Goal: Task Accomplishment & Management: Manage account settings

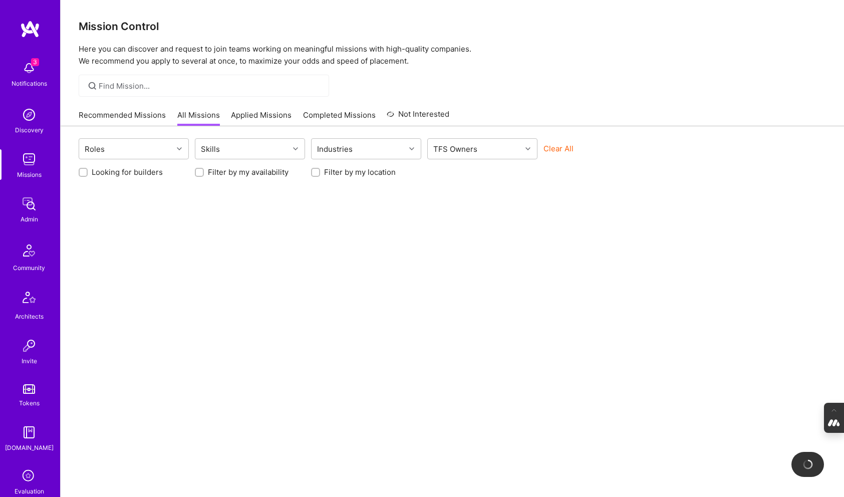
click at [28, 72] on img at bounding box center [29, 68] width 20 height 20
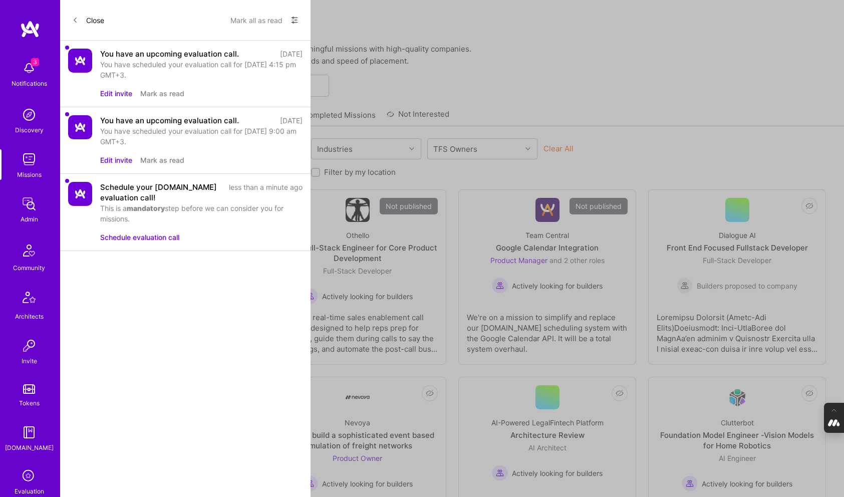
click at [120, 93] on button "Edit invite" at bounding box center [116, 93] width 32 height 11
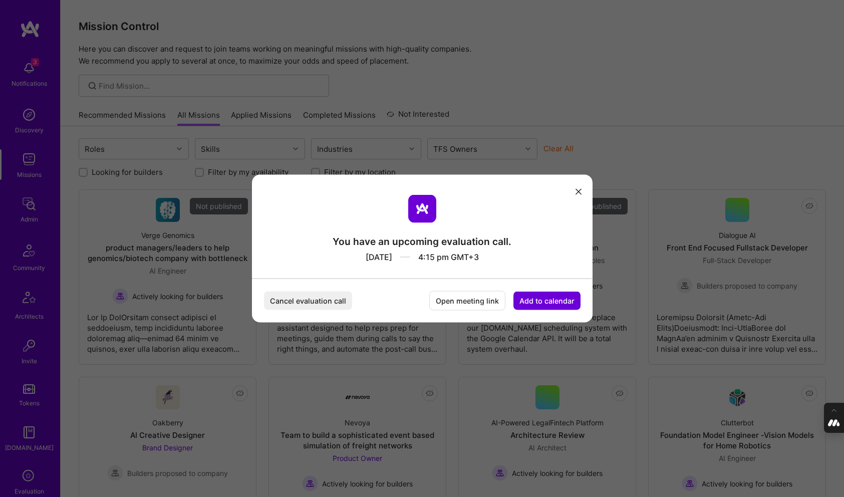
click at [579, 190] on icon "modal" at bounding box center [579, 191] width 6 height 6
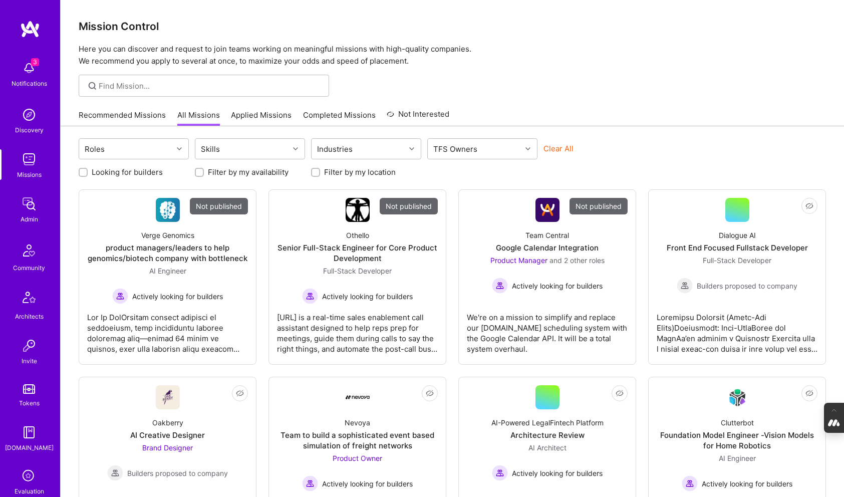
click at [23, 66] on img at bounding box center [29, 68] width 20 height 20
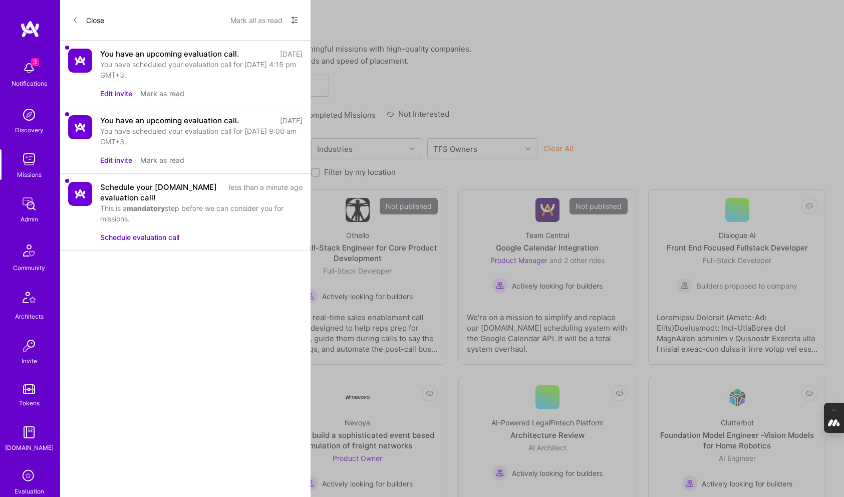
click at [141, 236] on button "Schedule evaluation call" at bounding box center [139, 237] width 79 height 11
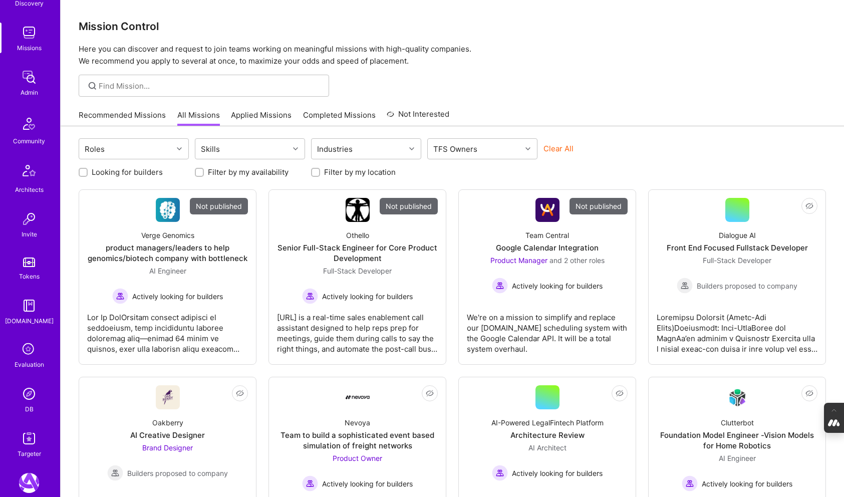
scroll to position [133, 0]
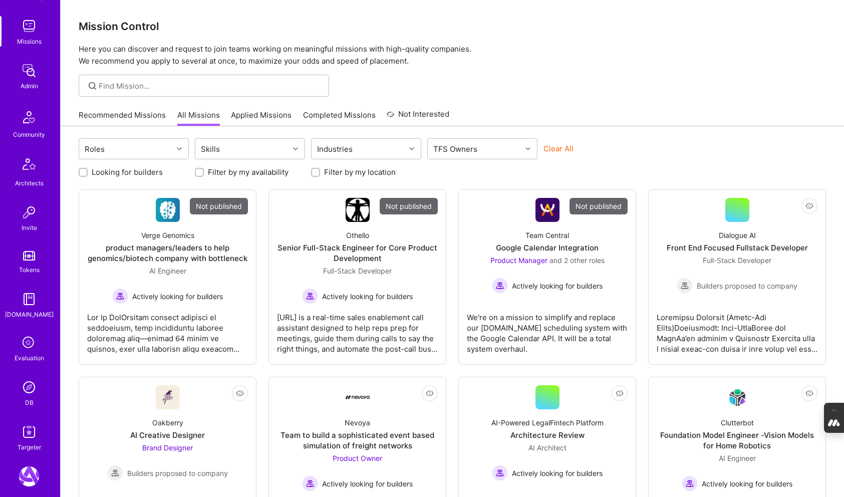
click at [29, 390] on img at bounding box center [29, 387] width 20 height 20
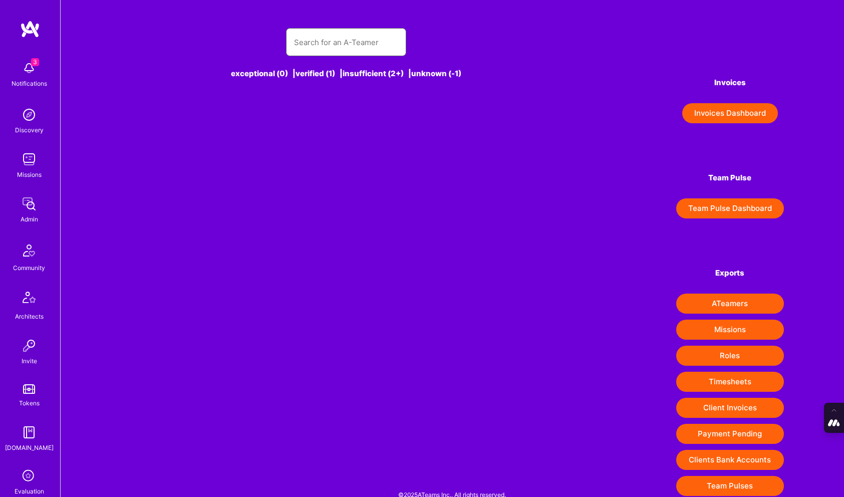
click at [320, 33] on input "text" at bounding box center [346, 43] width 104 height 26
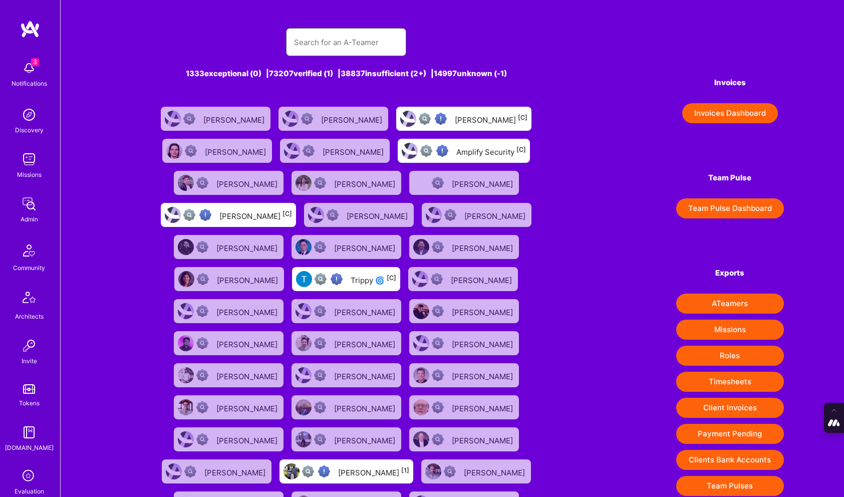
paste input "Tiago Peres"
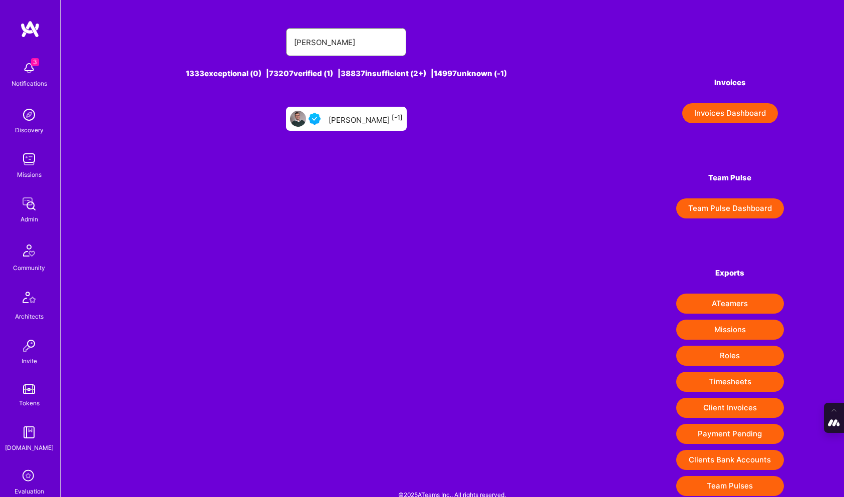
type input "Tiago Peres"
click at [351, 125] on div "Tiago Peres [-1]" at bounding box center [346, 119] width 121 height 24
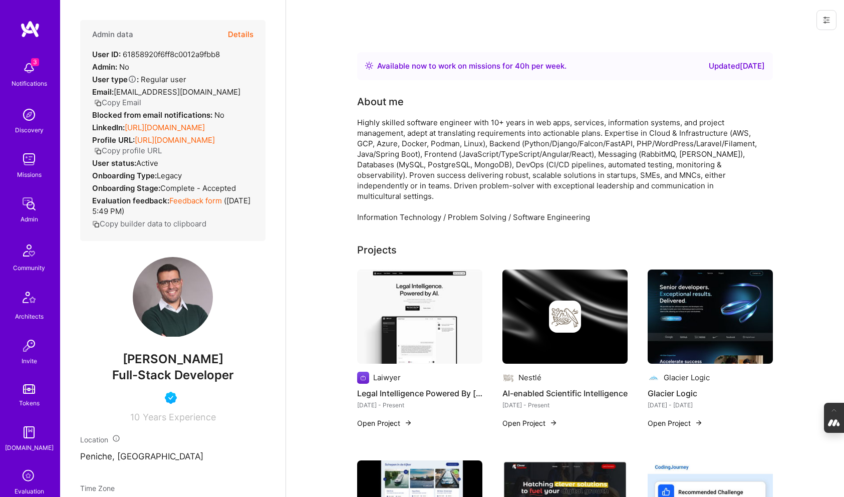
click at [242, 32] on button "Details" at bounding box center [241, 34] width 26 height 29
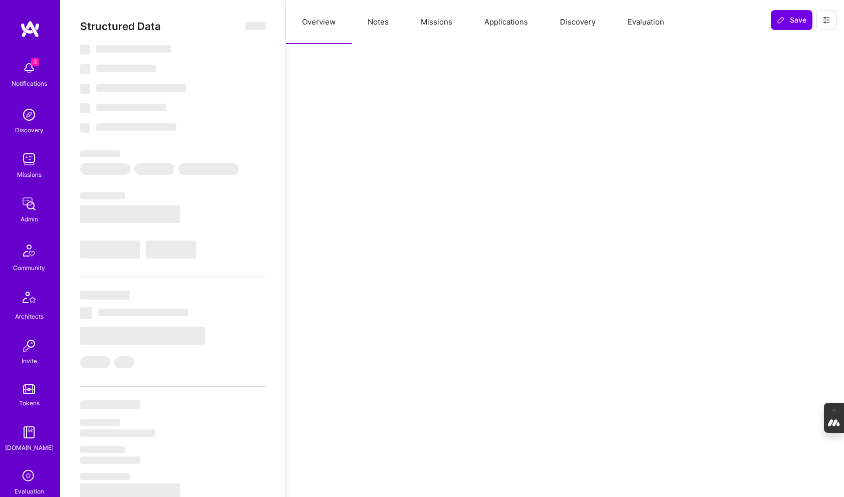
click at [640, 22] on button "Evaluation" at bounding box center [646, 22] width 69 height 44
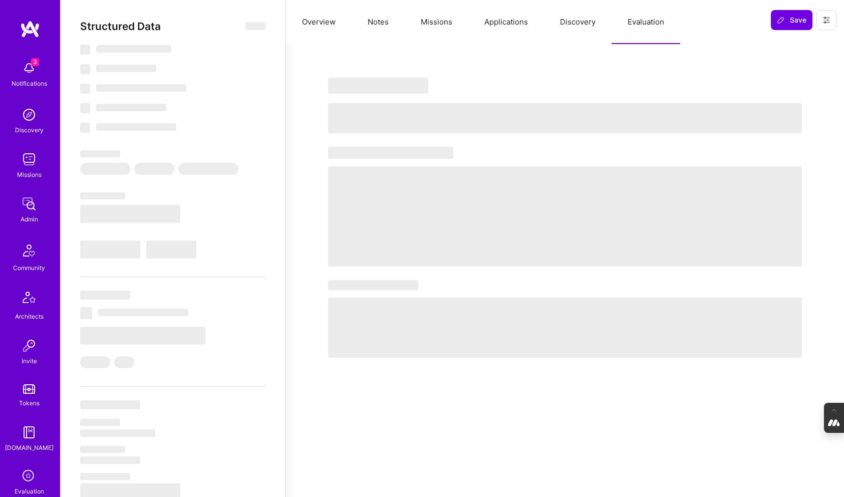
select select "Right Now"
select select "5"
select select "4"
select select "6"
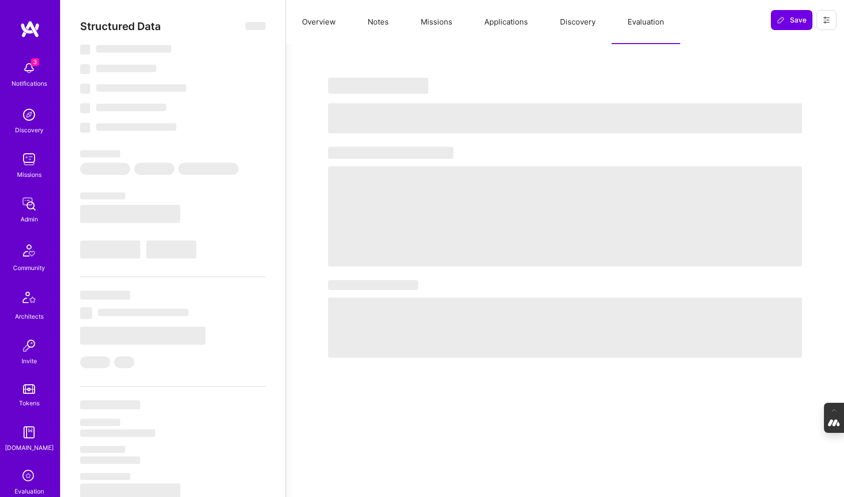
select select "PT"
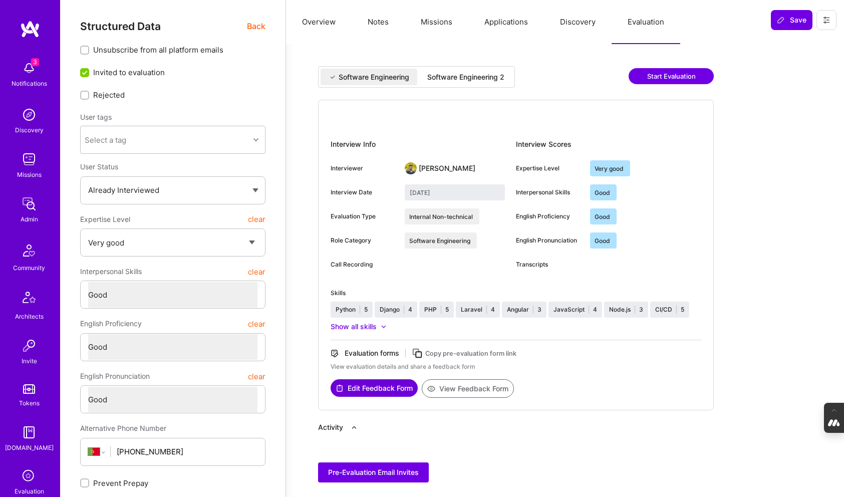
click at [467, 75] on div "Software Engineering 2" at bounding box center [465, 77] width 77 height 10
type input "September 10, 2025"
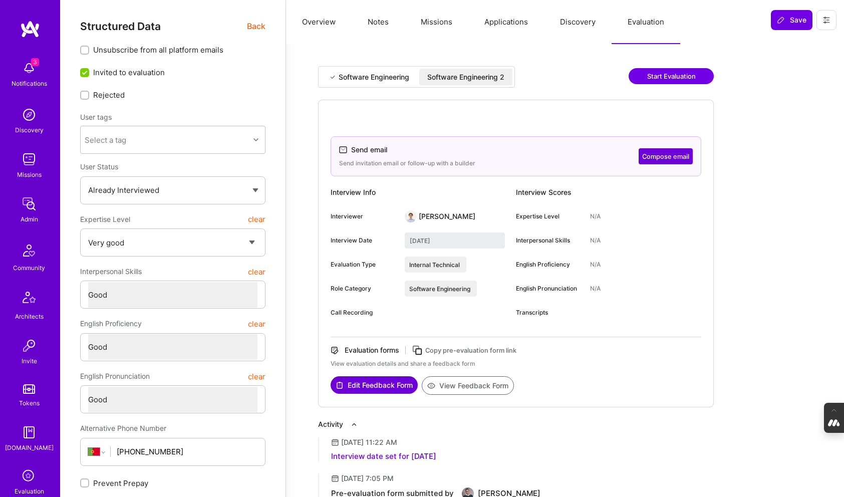
click at [417, 350] on icon at bounding box center [418, 351] width 12 height 12
type textarea "x"
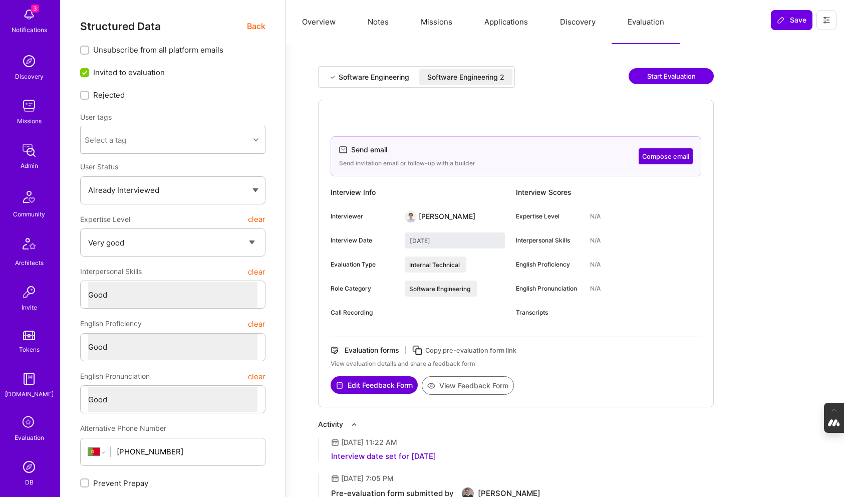
scroll to position [57, 0]
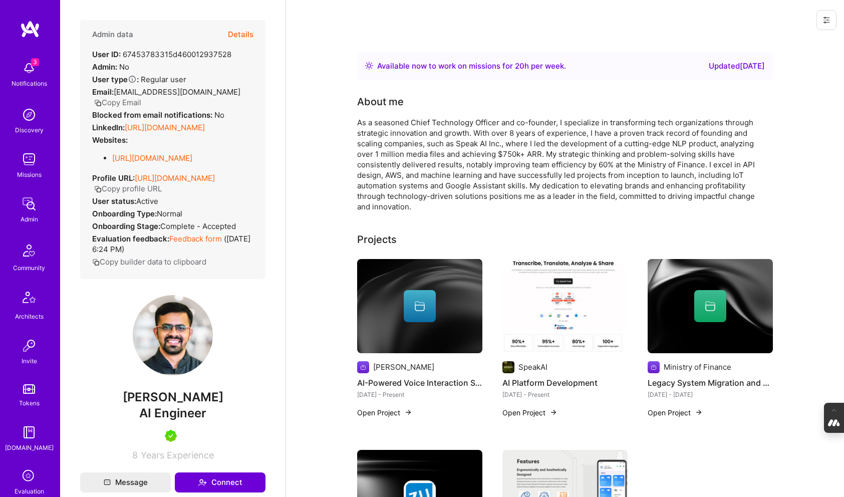
scroll to position [172, 0]
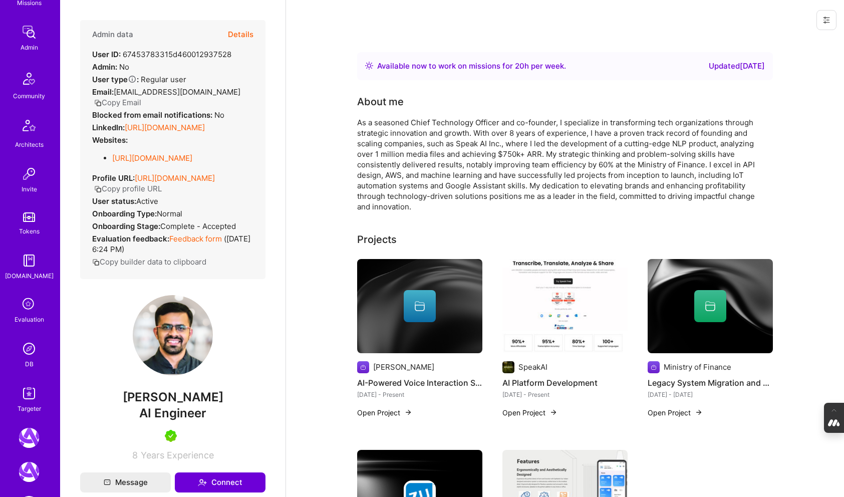
click at [28, 349] on img at bounding box center [29, 349] width 20 height 20
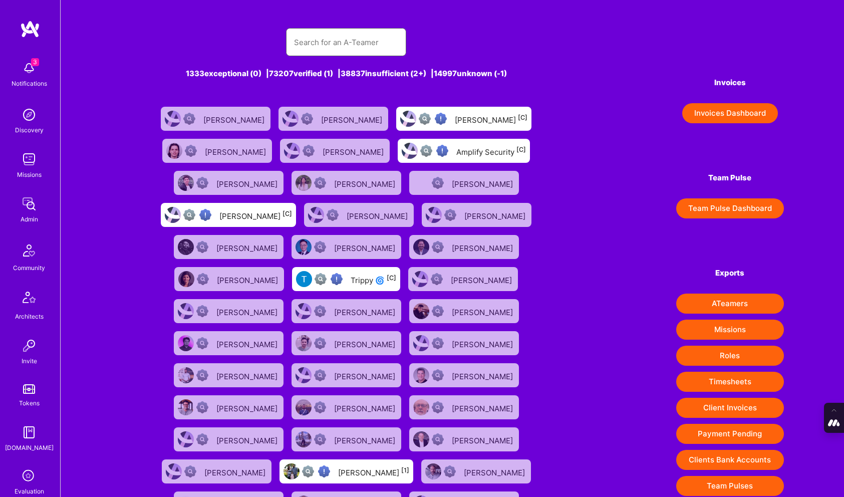
click at [322, 47] on input "text" at bounding box center [346, 43] width 104 height 26
paste input "https://platform.a.team/vatsalshah4"
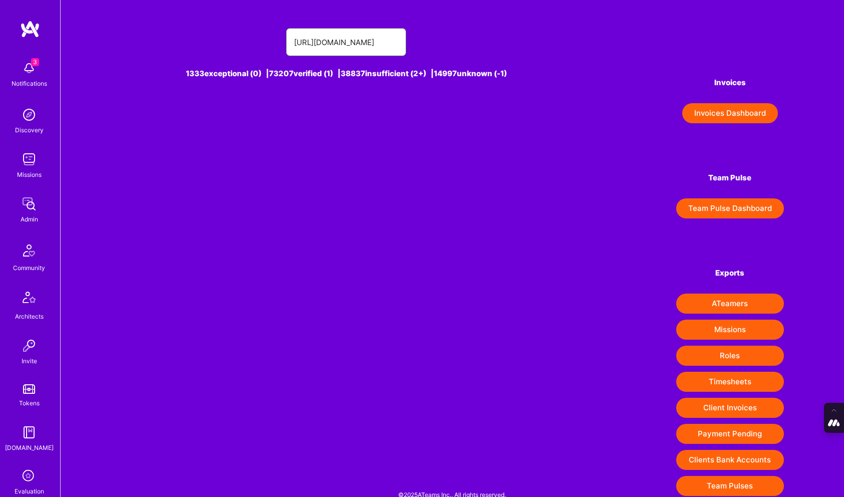
type input "https://platform.a.team/vatsalshah4"
drag, startPoint x: 295, startPoint y: 42, endPoint x: 680, endPoint y: 45, distance: 384.9
click at [680, 45] on div "https://platform.a.team/vatsalshah4 1333 exceptional (0) | 73207 verified (1) |…" at bounding box center [453, 256] width 784 height 512
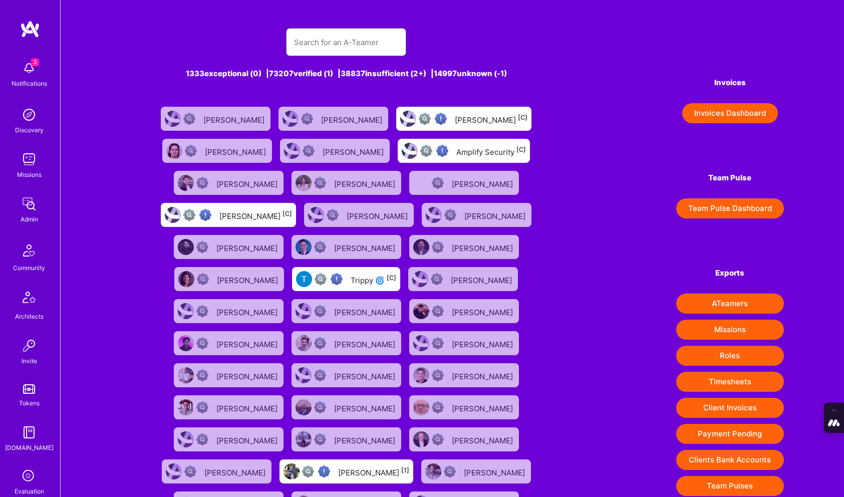
paste input "Carlo Sciolla"
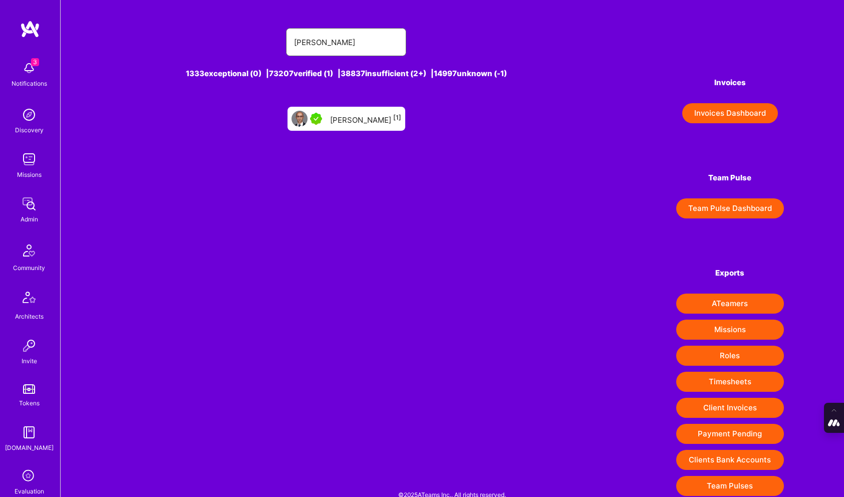
type input "Carlo Sciolla"
click at [354, 118] on div "Carlo Sciolla [1]" at bounding box center [365, 118] width 71 height 13
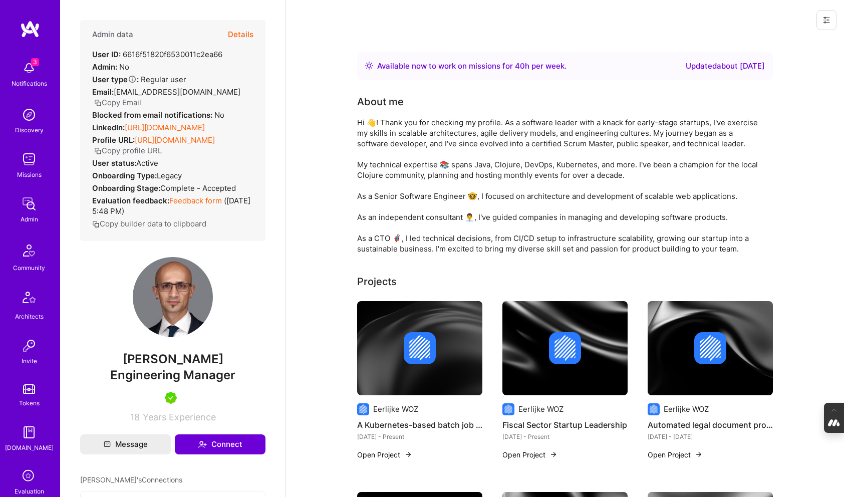
click at [243, 34] on button "Details" at bounding box center [241, 34] width 26 height 29
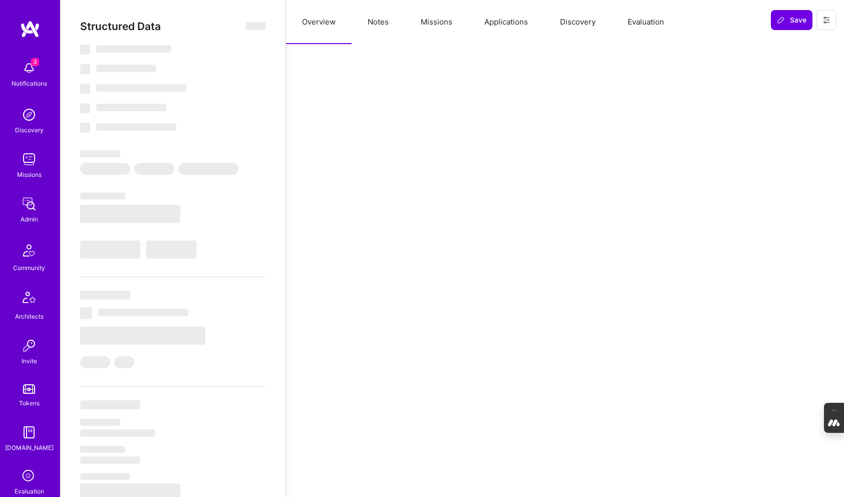
click at [648, 23] on button "Evaluation" at bounding box center [646, 22] width 69 height 44
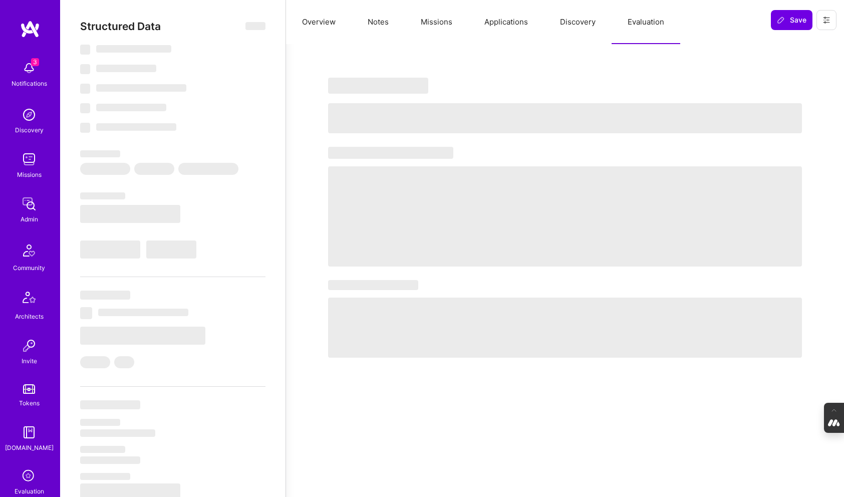
select select "Right Now"
select select "5"
select select "7"
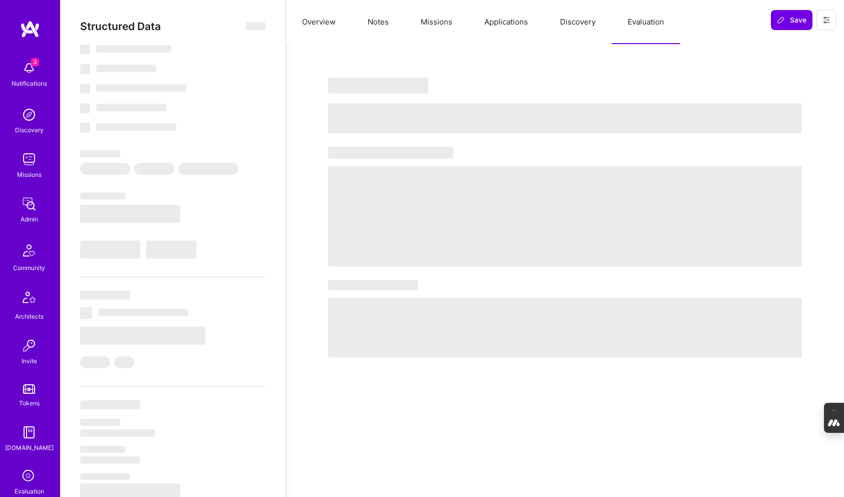
select select "NL"
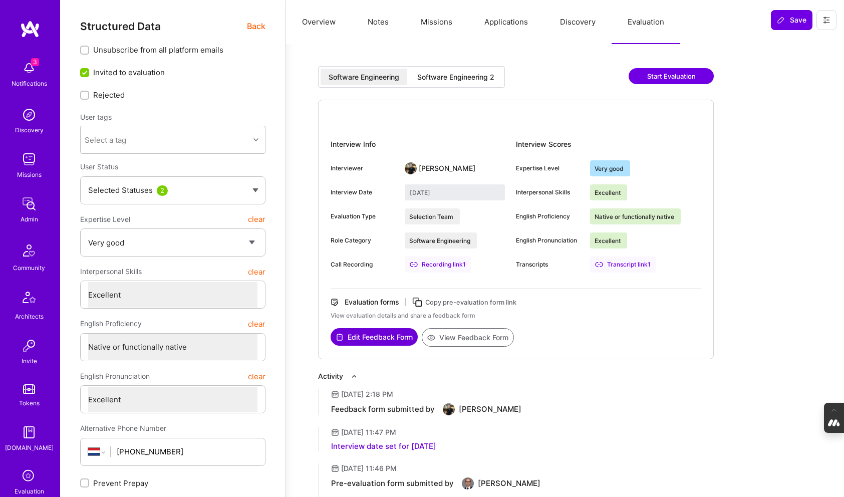
click at [472, 73] on div "Software Engineering 2" at bounding box center [455, 77] width 77 height 10
type input "September 10, 2025"
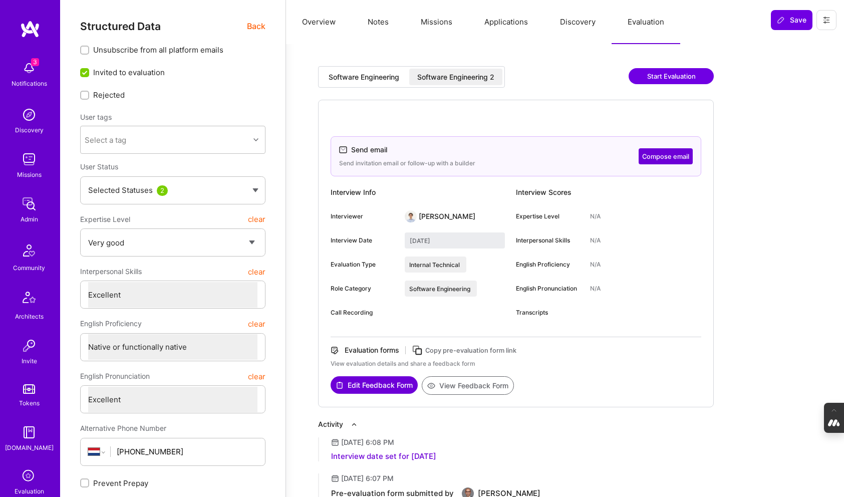
click at [420, 350] on icon at bounding box center [418, 351] width 12 height 12
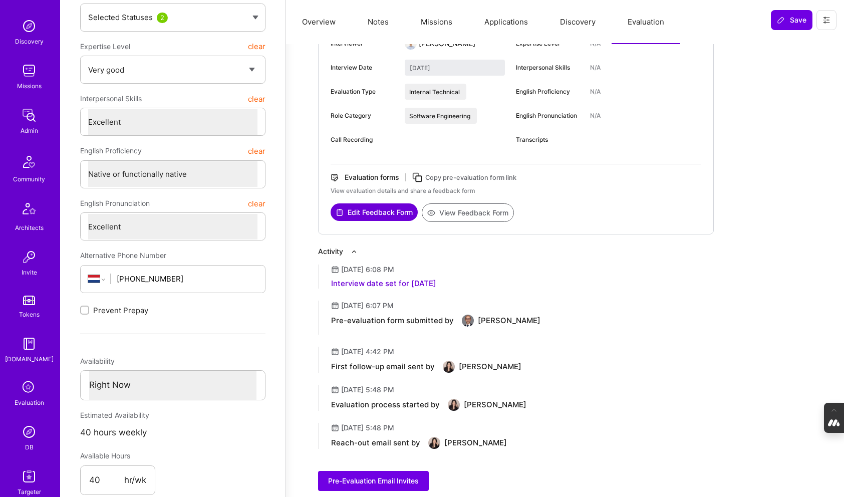
scroll to position [93, 0]
click at [28, 426] on img at bounding box center [29, 428] width 20 height 20
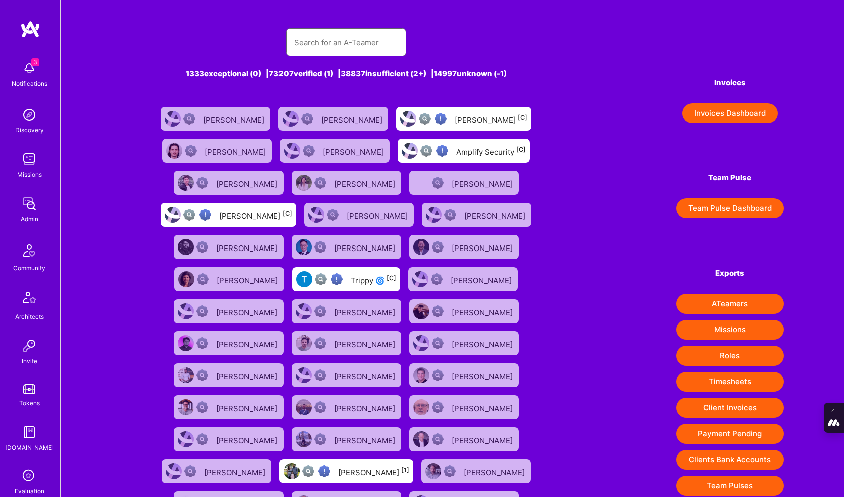
click at [342, 41] on input "text" at bounding box center [346, 43] width 104 height 26
paste input "Gurpreet Singh"
type input "Gurpreet Singh"
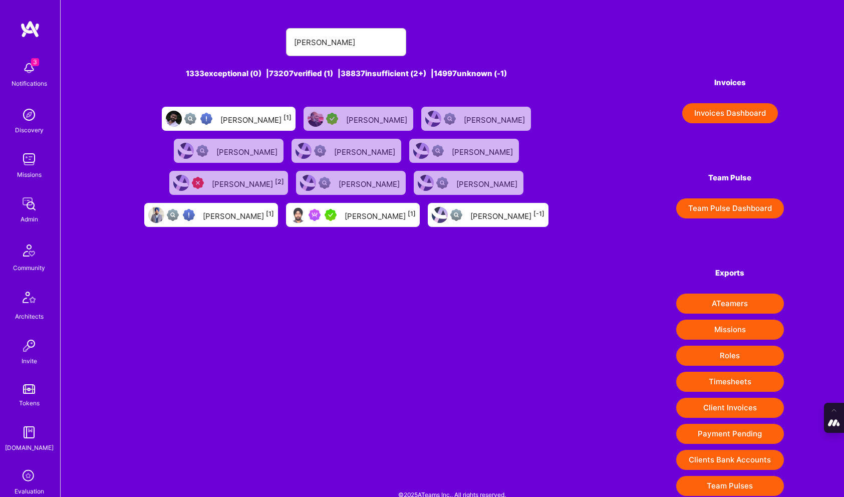
click at [345, 218] on div "Gurpreet Singh [1]" at bounding box center [380, 214] width 71 height 13
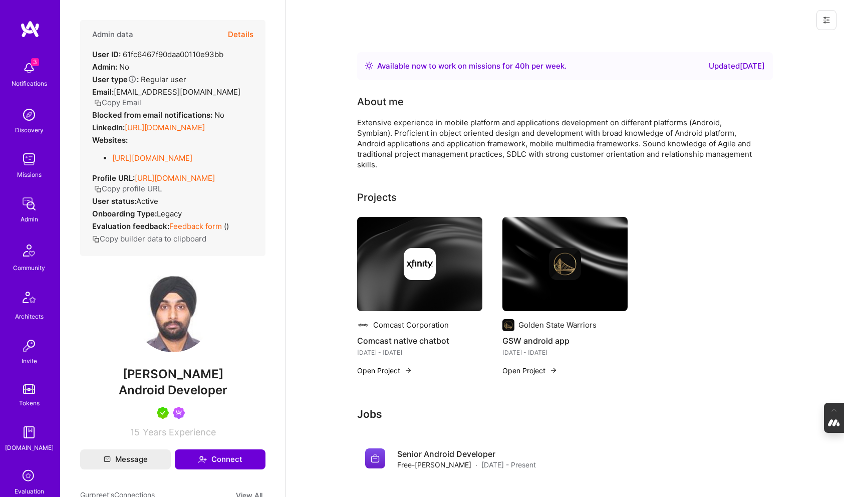
click at [239, 39] on button "Details" at bounding box center [241, 34] width 26 height 29
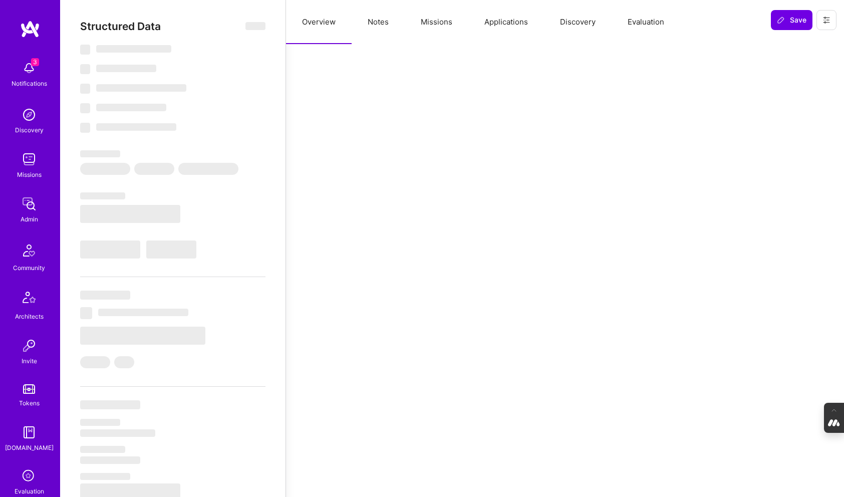
click at [645, 26] on button "Evaluation" at bounding box center [646, 22] width 69 height 44
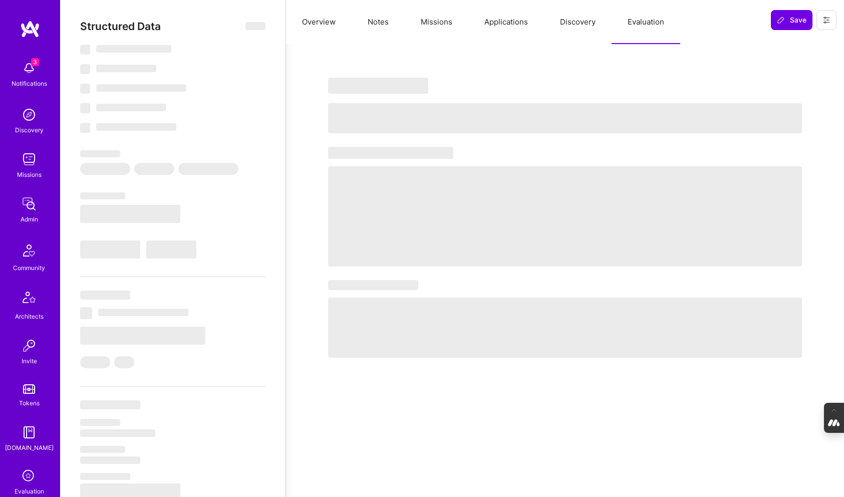
type textarea "x"
select select "Right Now"
select select "7"
select select "4"
select select "7"
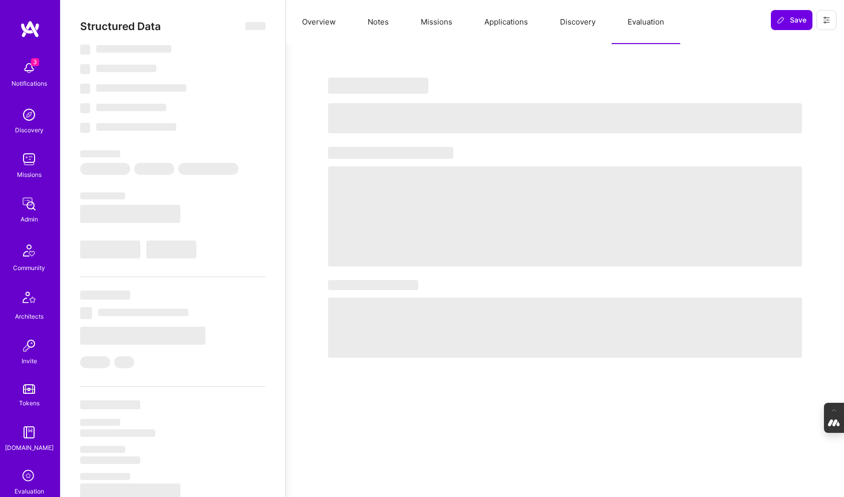
select select "6"
select select "CA"
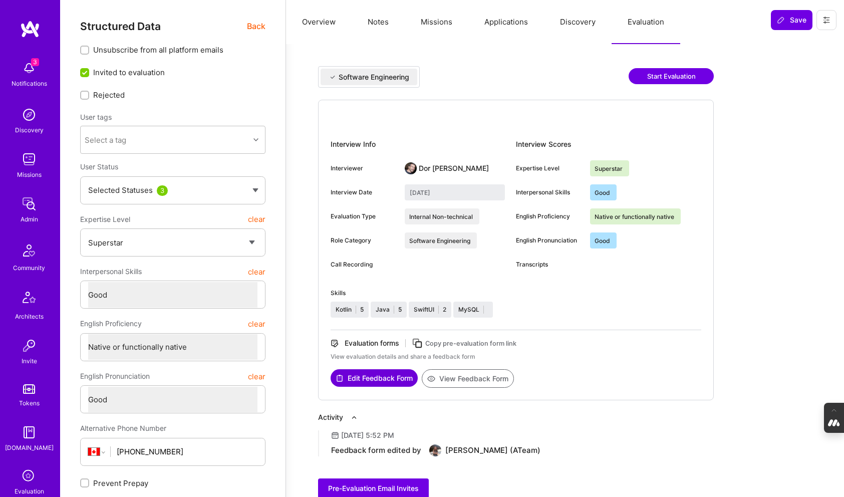
click at [254, 28] on span "Back" at bounding box center [256, 26] width 19 height 13
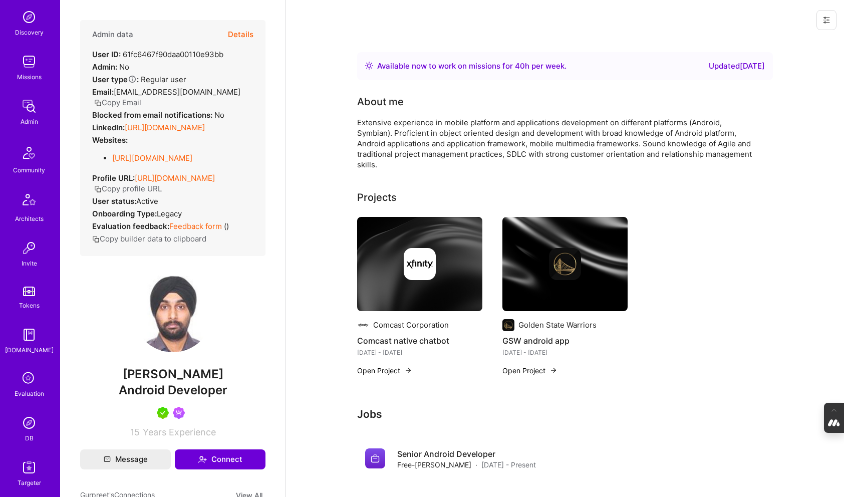
scroll to position [96, 0]
click at [27, 389] on icon at bounding box center [29, 380] width 19 height 19
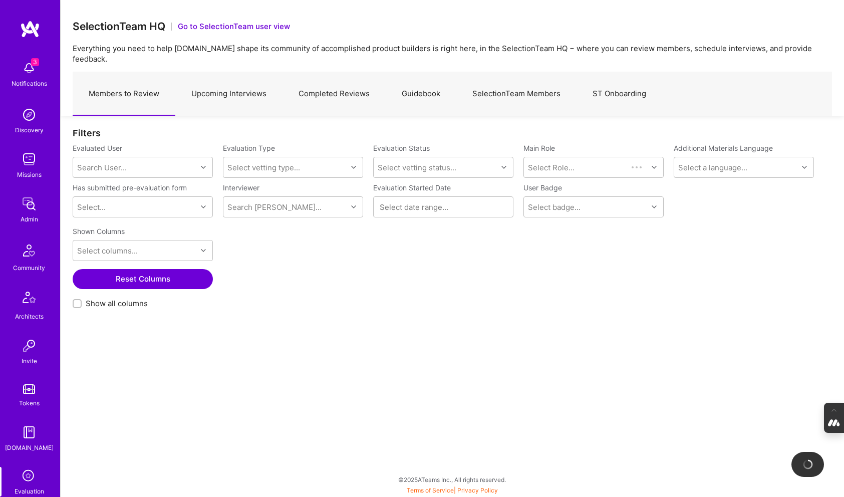
click at [227, 90] on link "Upcoming Interviews" at bounding box center [228, 94] width 107 height 44
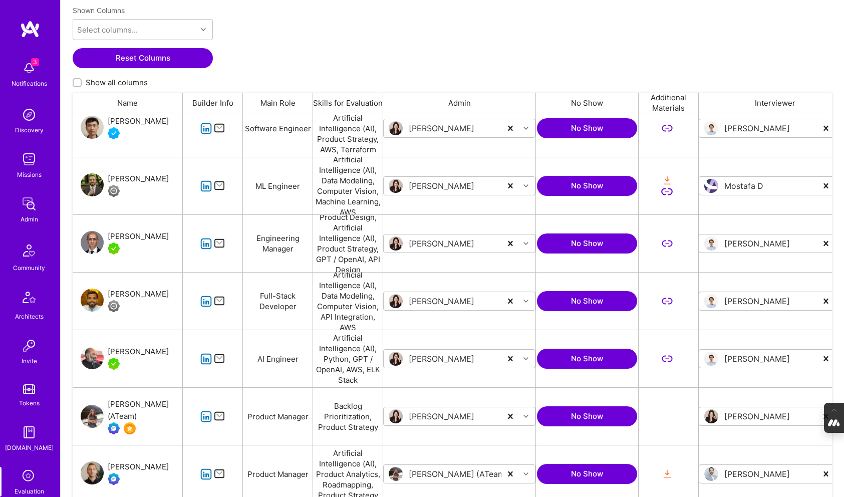
scroll to position [706, 0]
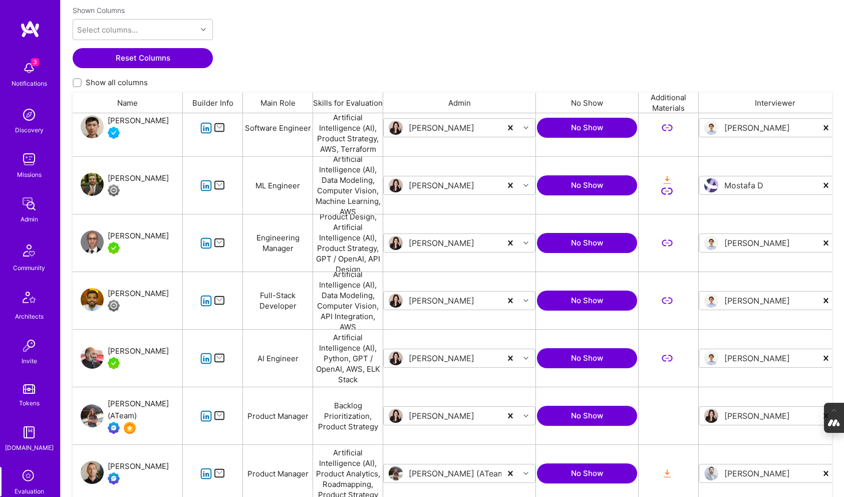
click at [137, 345] on div "Gurpreet Singh" at bounding box center [138, 351] width 61 height 12
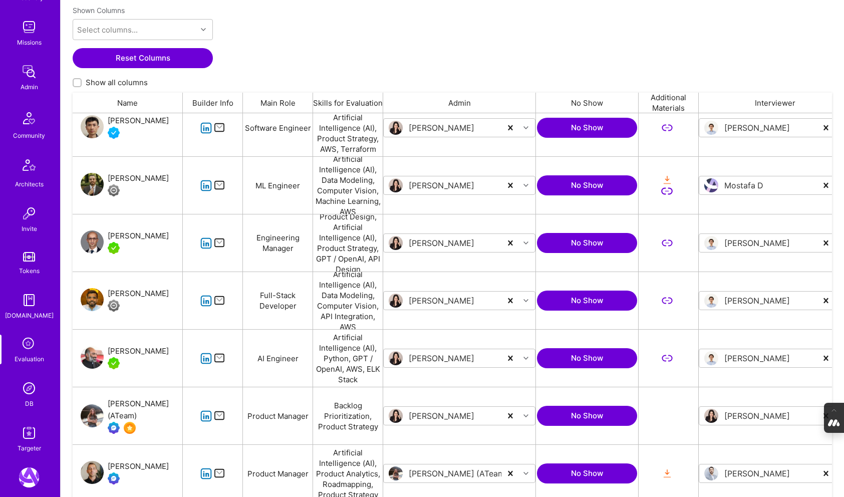
scroll to position [161, 0]
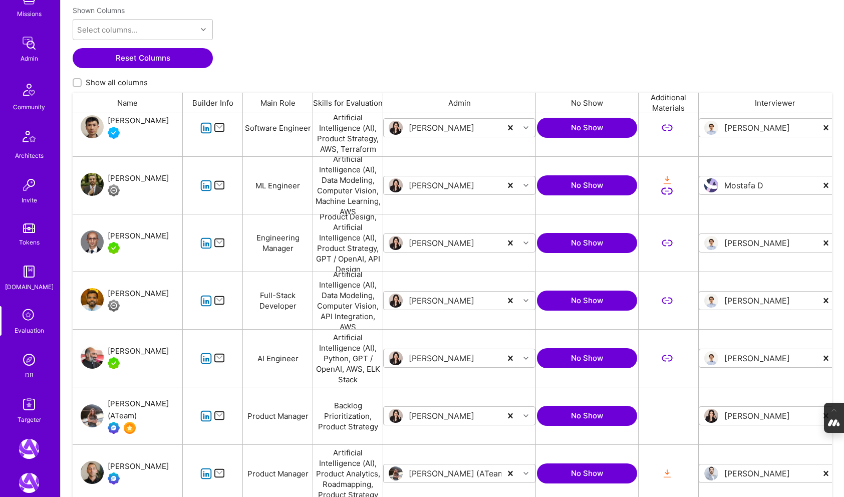
click at [26, 360] on img at bounding box center [29, 360] width 20 height 20
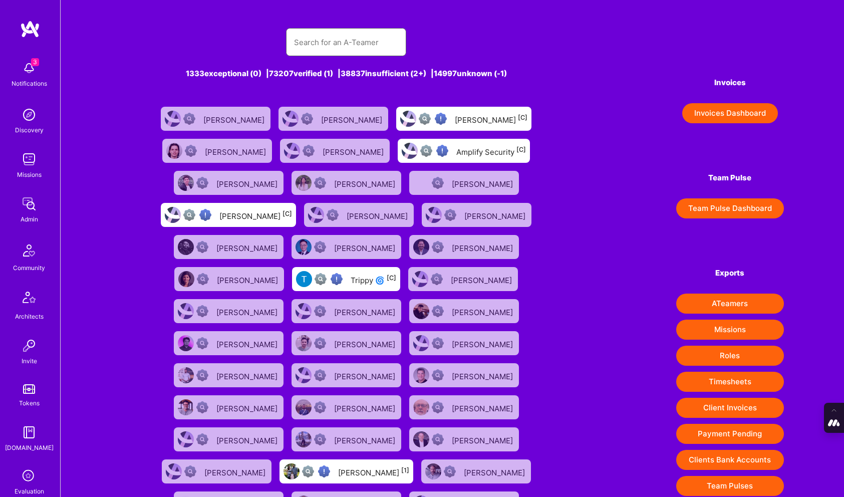
click at [319, 42] on input "text" at bounding box center [346, 43] width 104 height 26
paste input "Sagar Khasnis"
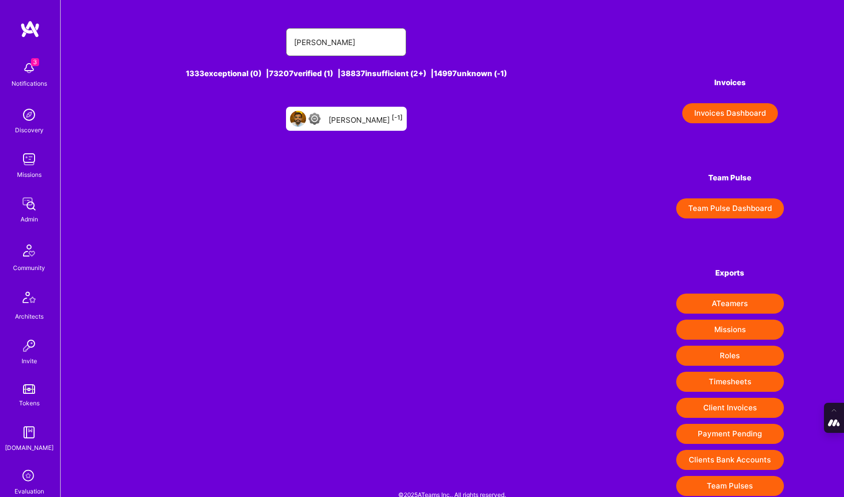
type input "Sagar Khasnis"
click at [350, 117] on div "Sagar Khasnis [-1]" at bounding box center [366, 118] width 74 height 13
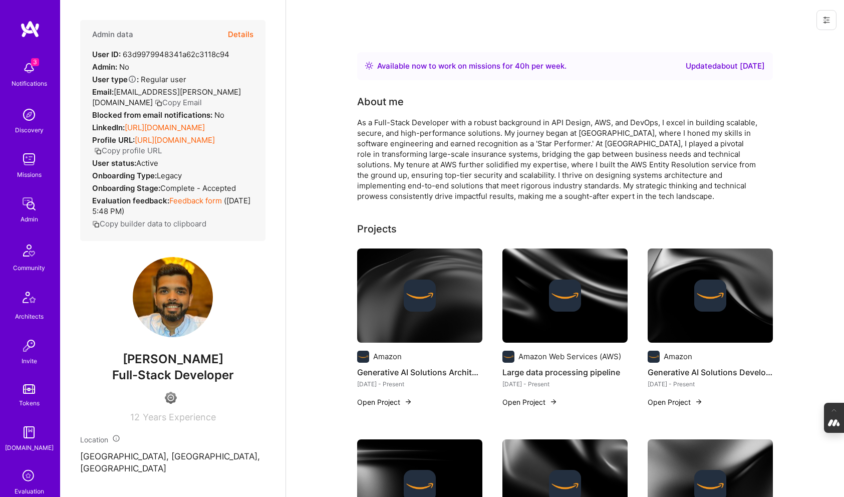
click at [241, 33] on button "Details" at bounding box center [241, 34] width 26 height 29
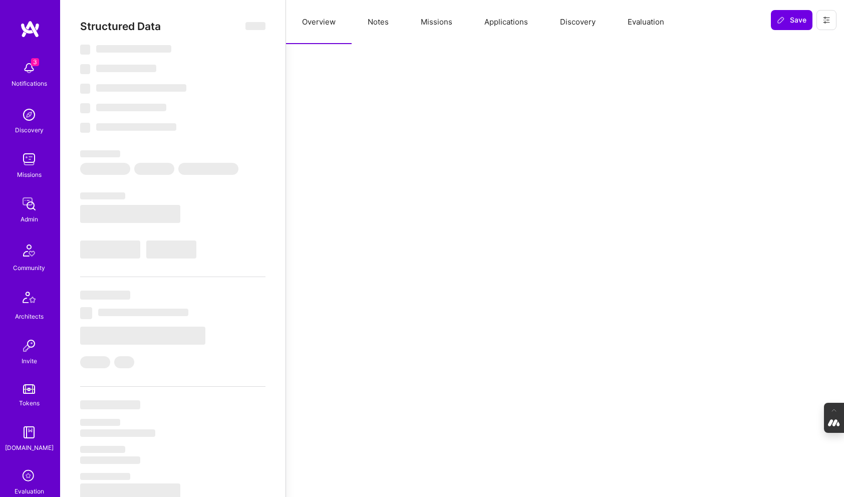
click at [636, 28] on button "Evaluation" at bounding box center [646, 22] width 69 height 44
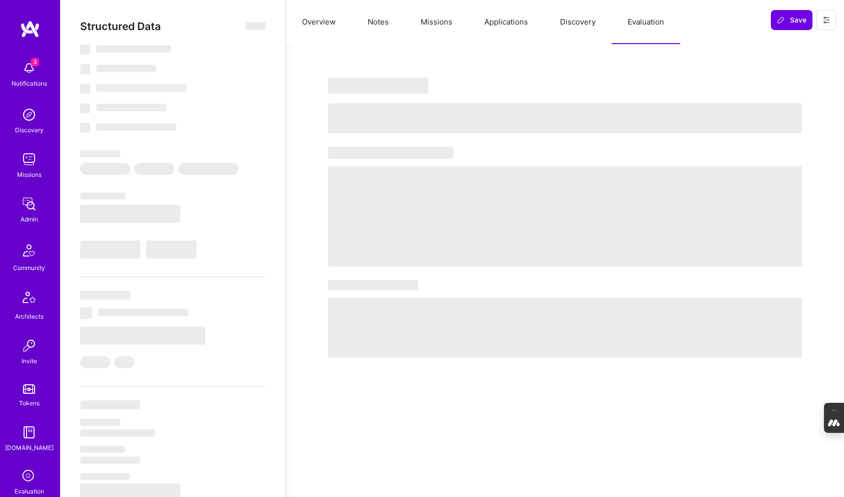
type textarea "x"
select select "Right Now"
select select "4"
select select "6"
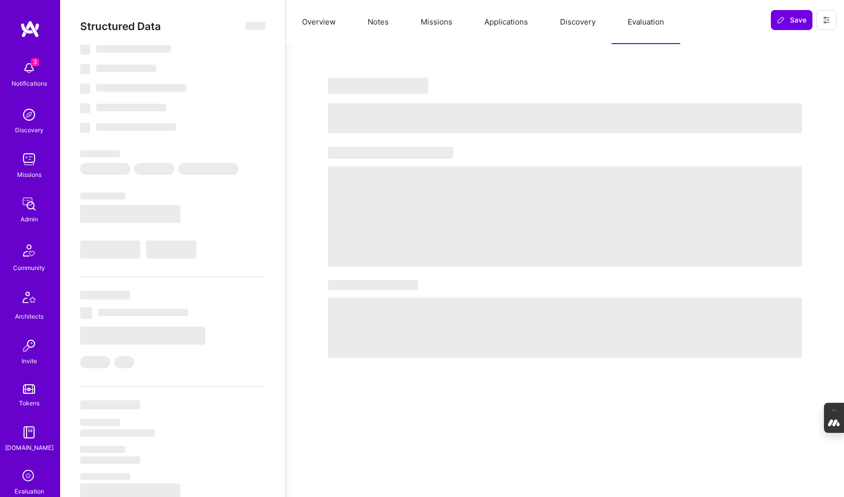
select select "7"
select select "US"
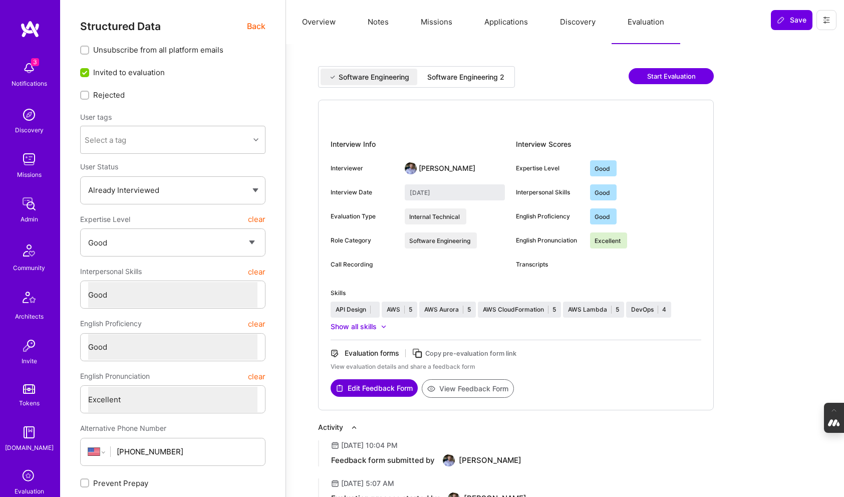
click at [456, 75] on div "Software Engineering 2" at bounding box center [465, 77] width 77 height 10
type input "September 8, 2025"
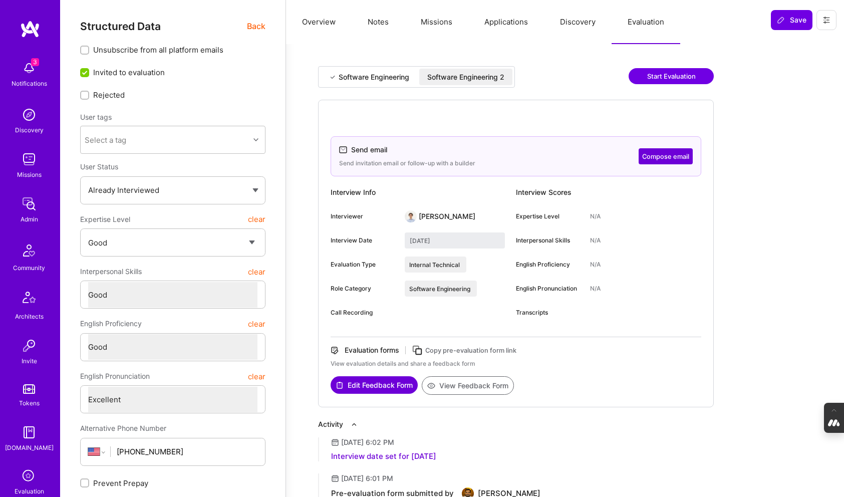
click at [419, 349] on icon at bounding box center [418, 351] width 12 height 12
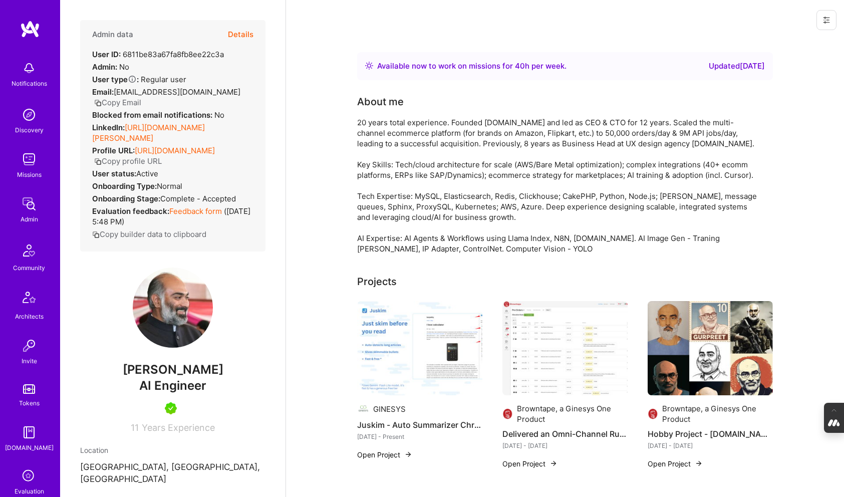
click at [232, 34] on button "Details" at bounding box center [241, 34] width 26 height 29
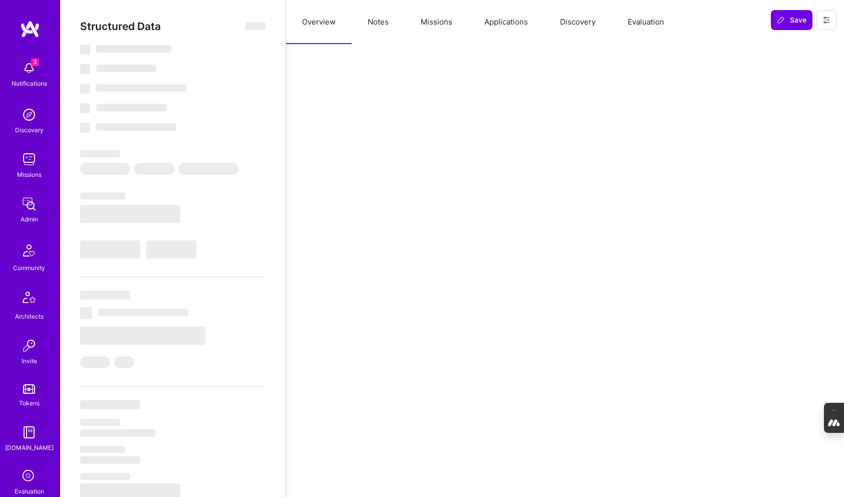
click at [651, 21] on button "Evaluation" at bounding box center [646, 22] width 69 height 44
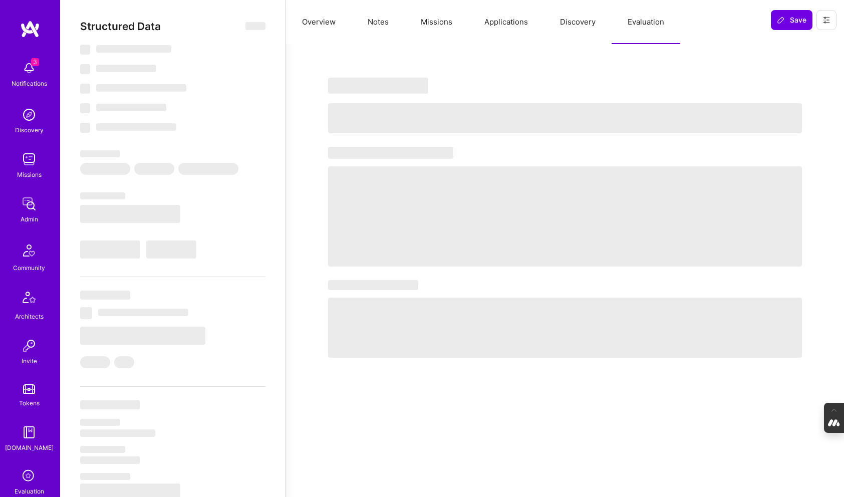
select select "Right Now"
select select "5"
select select "7"
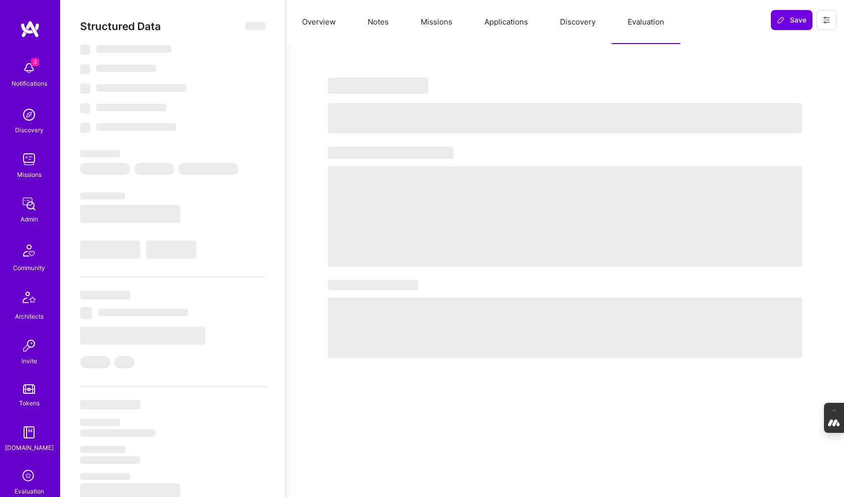
select select "IN"
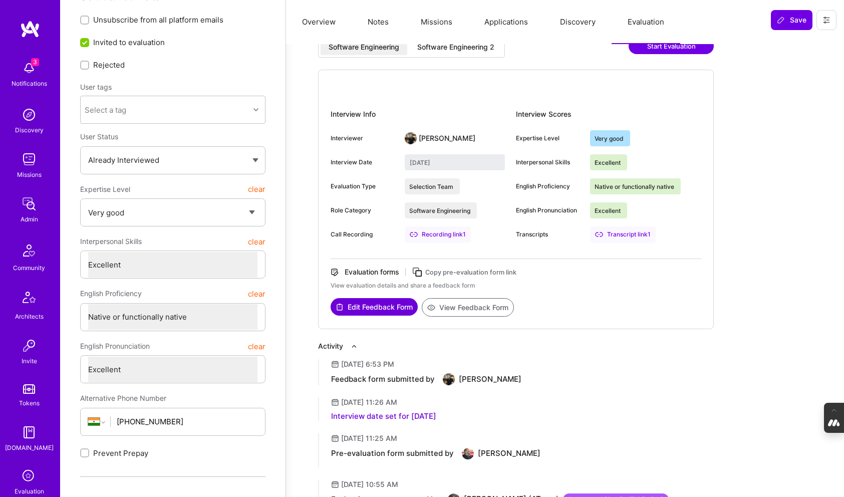
scroll to position [31, 0]
click at [476, 49] on div "Software Engineering 2" at bounding box center [455, 47] width 77 height 10
type input "September 9, 2025"
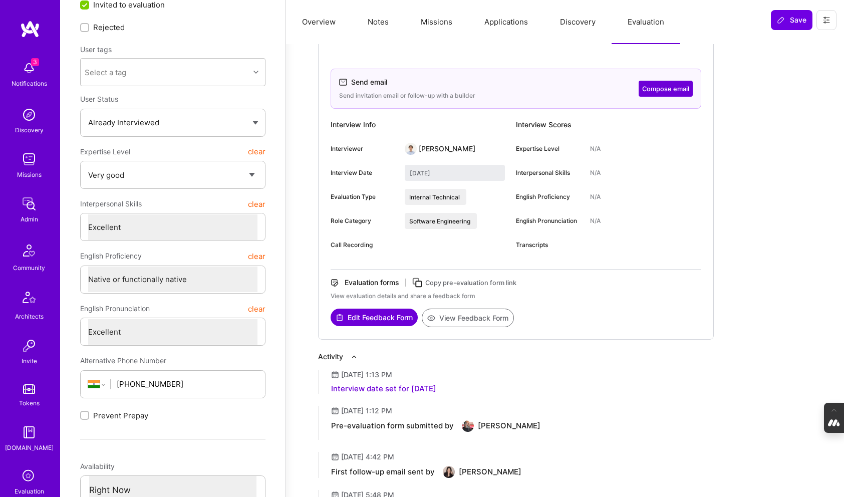
scroll to position [68, 0]
click at [418, 283] on icon at bounding box center [418, 283] width 12 height 12
type textarea "x"
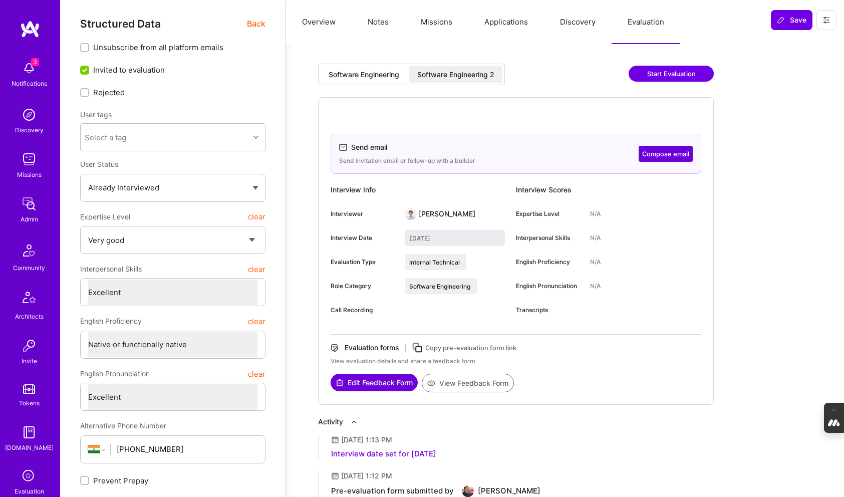
scroll to position [0, 0]
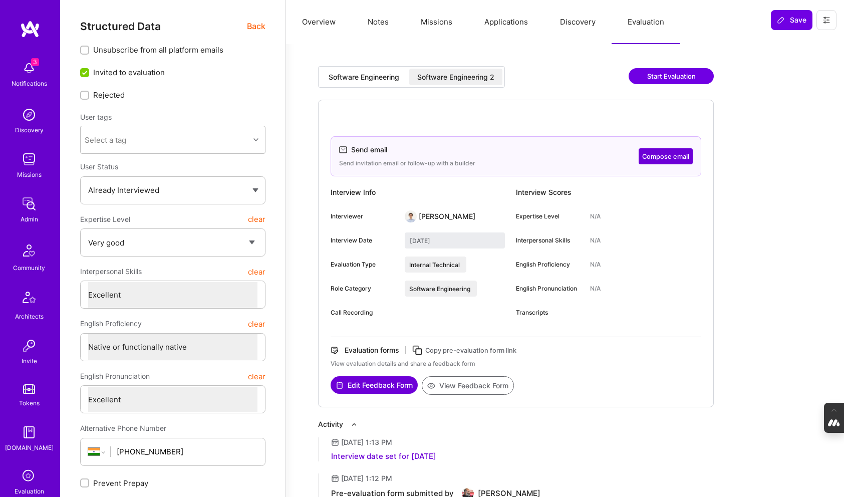
click at [653, 77] on button "Start Evaluation" at bounding box center [671, 76] width 85 height 16
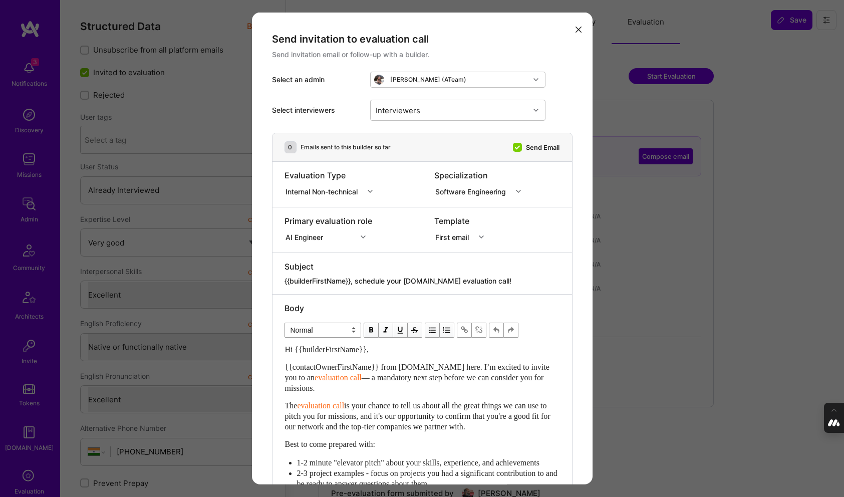
click at [579, 27] on icon "modal" at bounding box center [579, 30] width 6 height 6
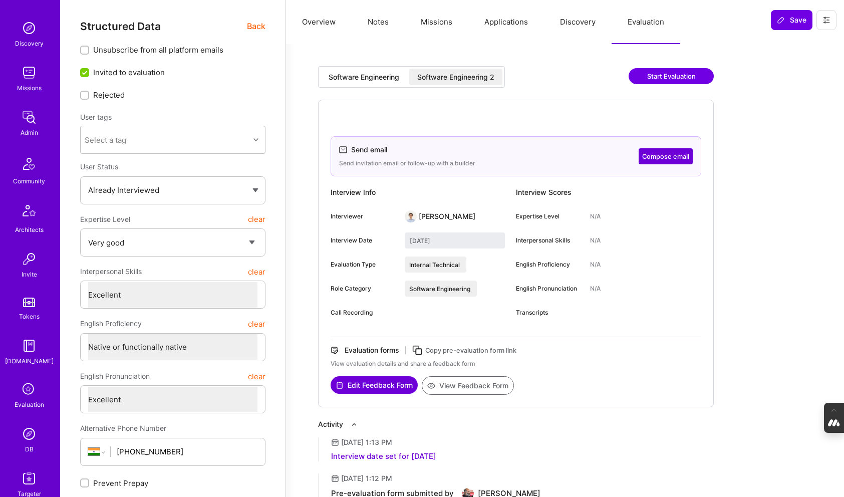
scroll to position [121, 0]
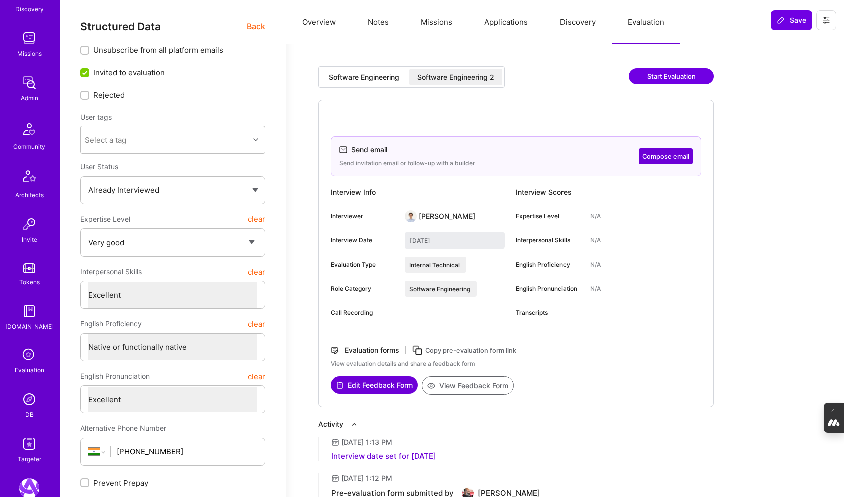
click at [25, 357] on icon at bounding box center [29, 355] width 19 height 19
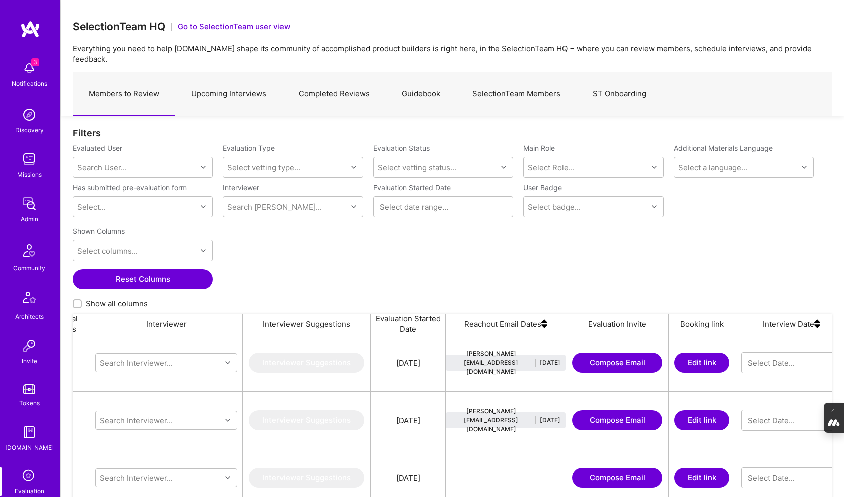
scroll to position [0, 762]
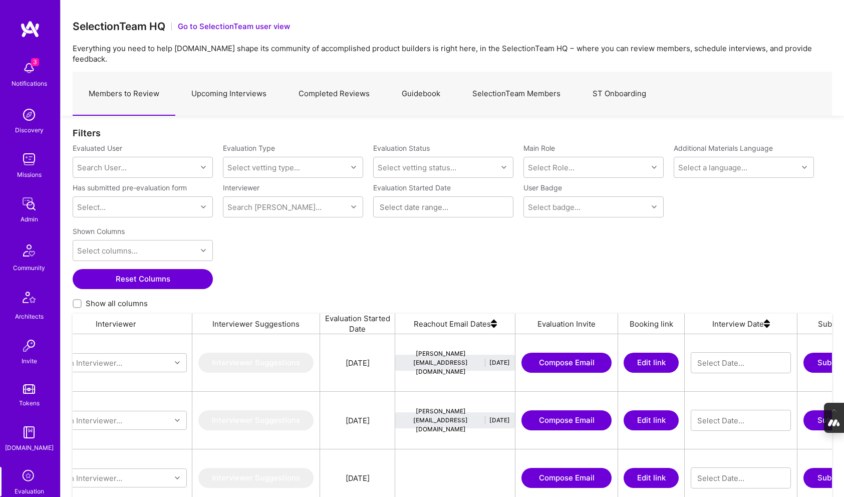
click at [564, 353] on button "Compose Email" at bounding box center [567, 363] width 90 height 20
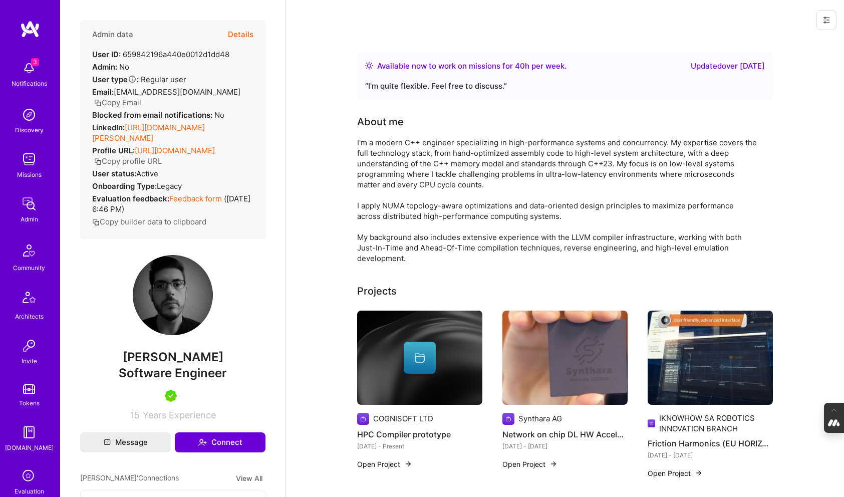
scroll to position [313, 0]
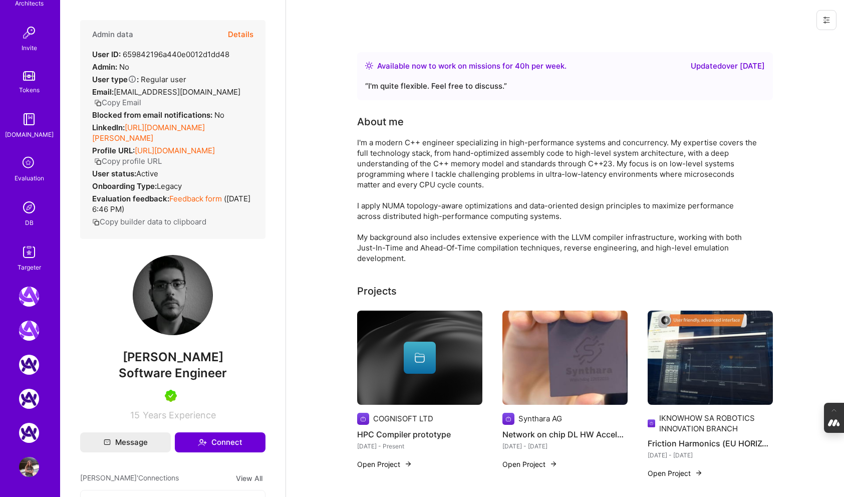
click at [29, 213] on img at bounding box center [29, 207] width 20 height 20
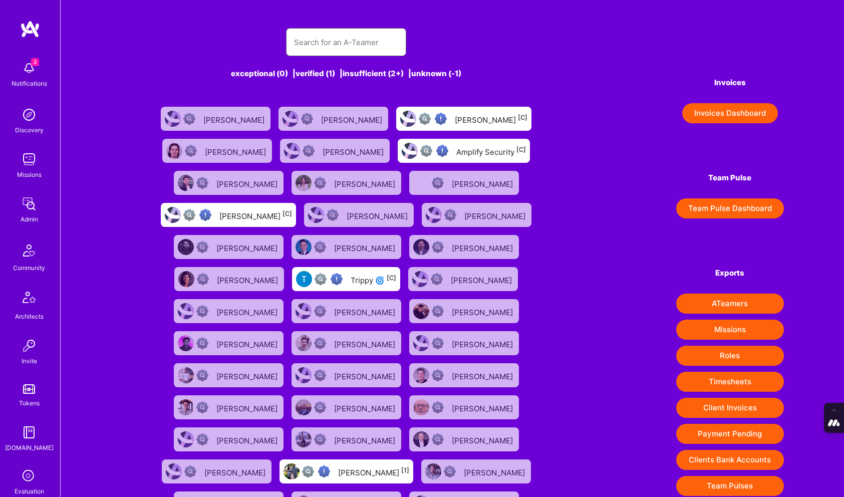
click at [309, 47] on input "text" at bounding box center [346, 43] width 104 height 26
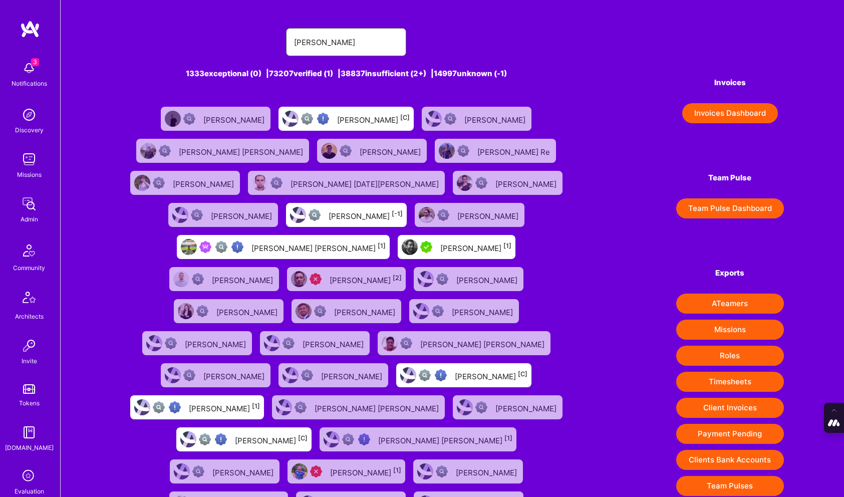
type input "luis teofilo"
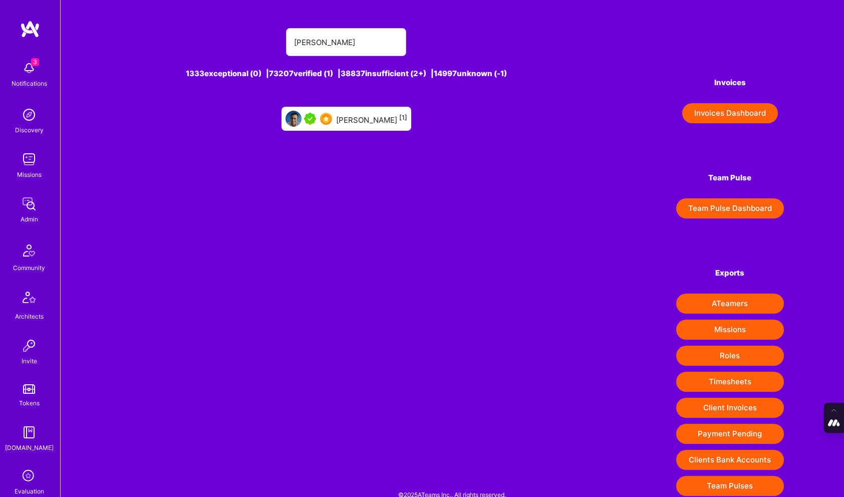
click at [376, 120] on div "Luis Teofilo [1]" at bounding box center [371, 118] width 71 height 13
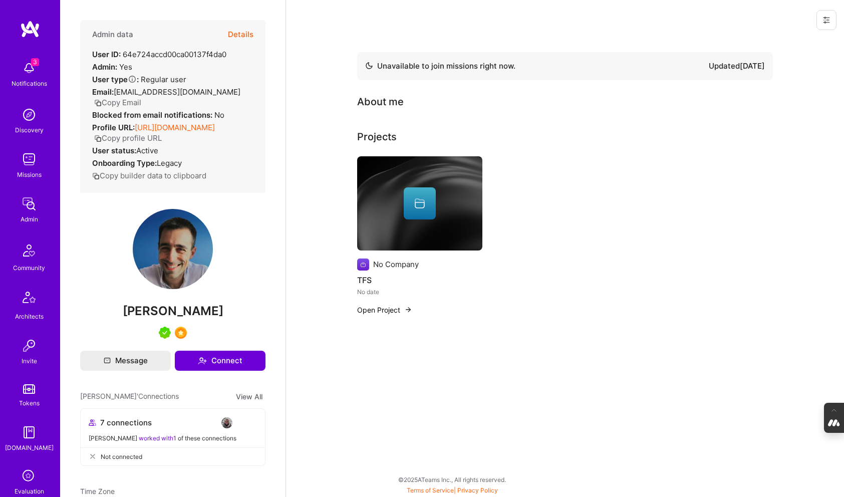
click at [831, 20] on button at bounding box center [827, 20] width 20 height 20
click at [793, 41] on button "Login as Luis" at bounding box center [784, 43] width 106 height 26
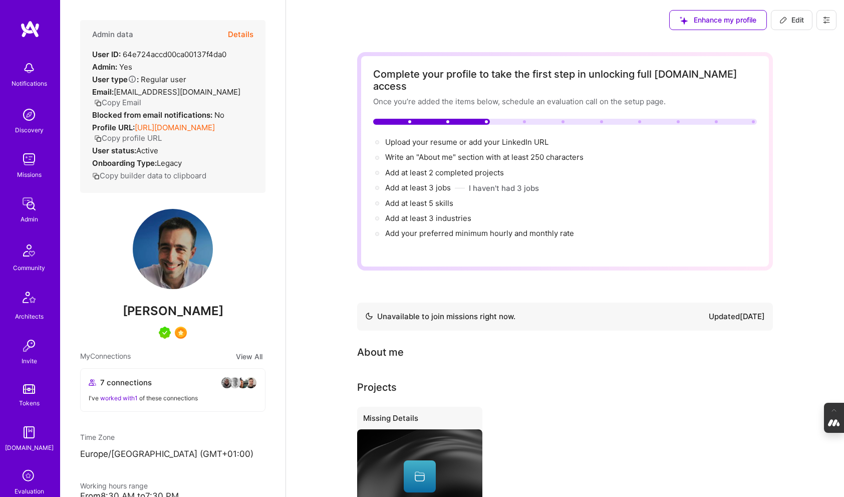
click at [825, 18] on icon at bounding box center [827, 20] width 6 height 6
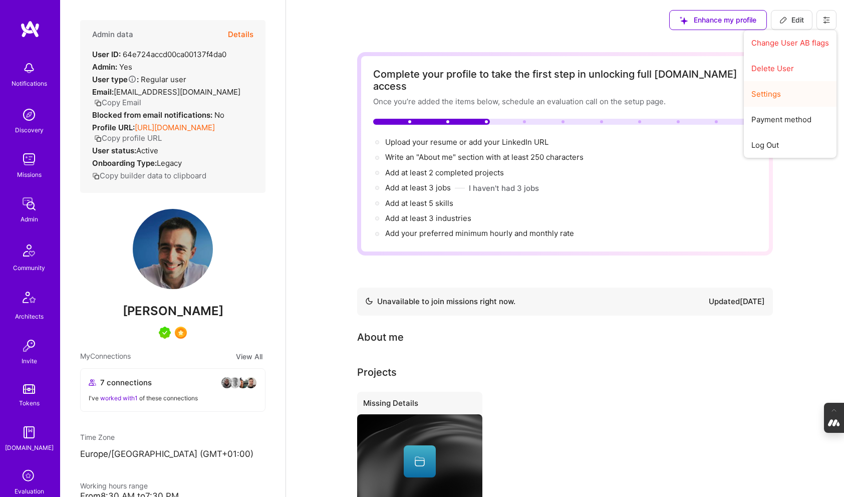
click at [773, 102] on button "Settings" at bounding box center [790, 94] width 93 height 26
